Goal: Task Accomplishment & Management: Use online tool/utility

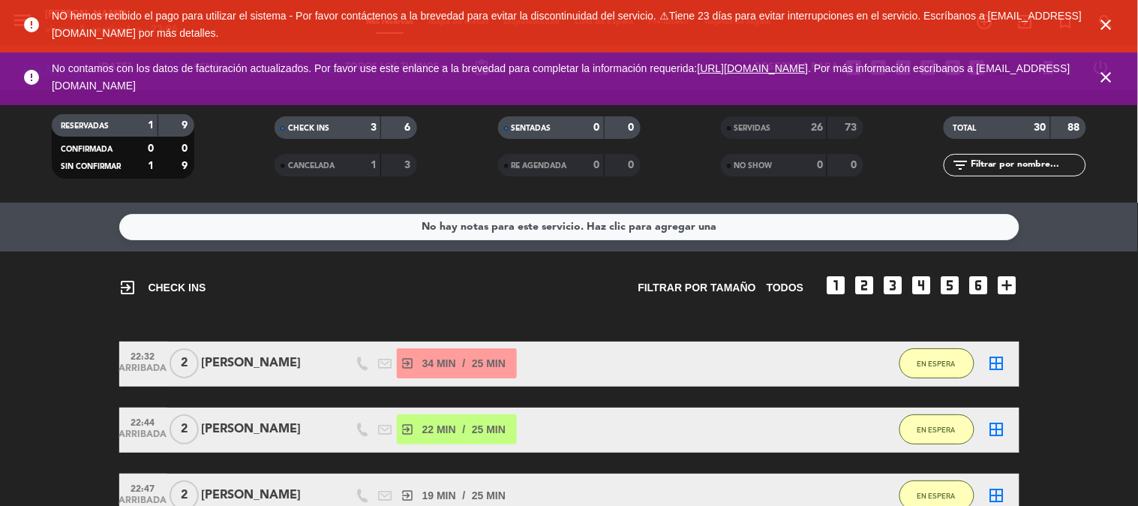
click at [1107, 20] on icon "close" at bounding box center [1107, 25] width 18 height 18
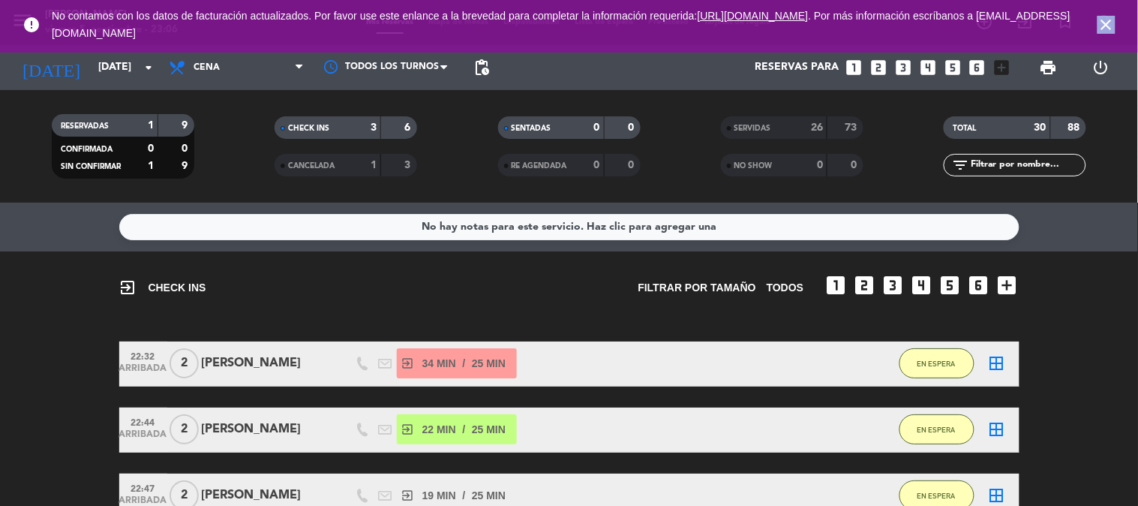
click at [1107, 20] on icon "close" at bounding box center [1107, 25] width 18 height 18
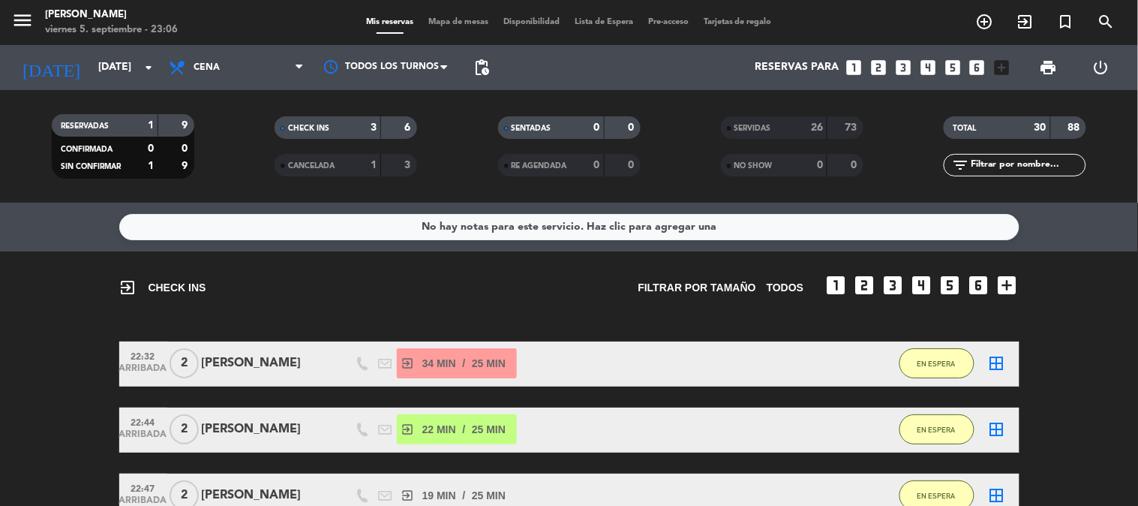
click at [1138, 422] on bookings-row "22:32 ARRIBADA 2 [PERSON_NAME] exit_to_app 34 MIN / 25 MIN sms EN ESPERA border…" at bounding box center [569, 429] width 1138 height 177
drag, startPoint x: 1138, startPoint y: 422, endPoint x: 767, endPoint y: 274, distance: 399.1
click at [1138, 421] on bookings-row "22:32 ARRIBADA 2 [PERSON_NAME] exit_to_app 34 MIN / 25 MIN sms EN ESPERA border…" at bounding box center [569, 429] width 1138 height 177
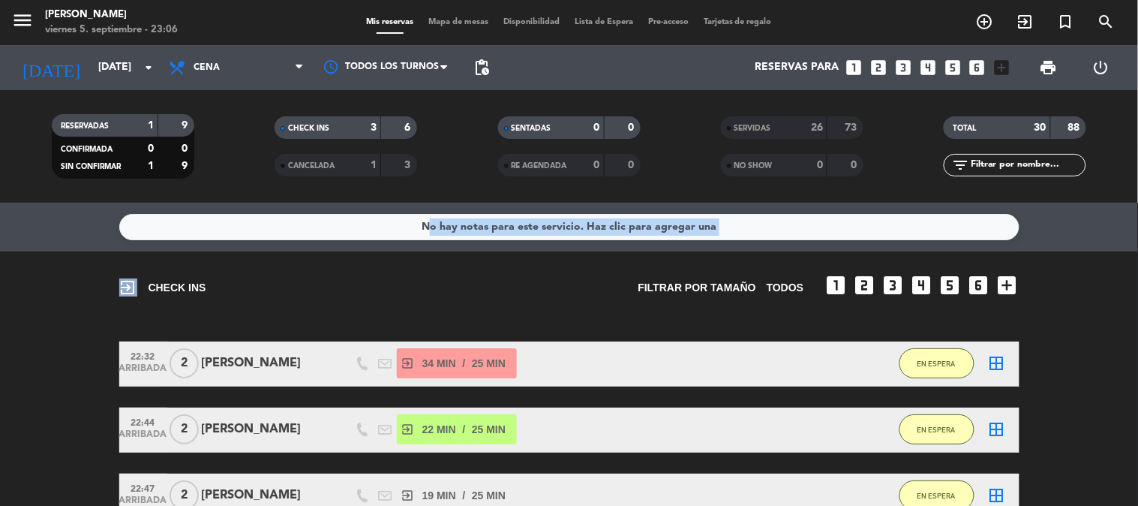
drag, startPoint x: 353, startPoint y: 287, endPoint x: 328, endPoint y: 215, distance: 77.1
click at [328, 215] on div "No hay notas para este servicio. Haz clic para agregar una exit_to_app CHECK IN…" at bounding box center [569, 354] width 1138 height 303
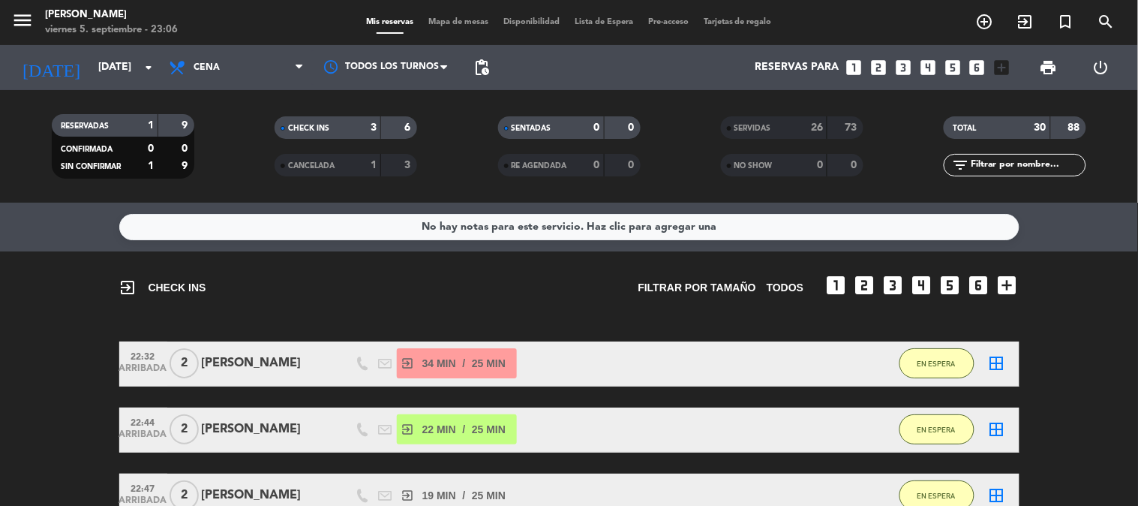
click at [578, 319] on div "exit_to_app CHECK INS Filtrar por tamaño TODOS looks_one looks_two looks_3 look…" at bounding box center [569, 401] width 1138 height 301
